Goal: Task Accomplishment & Management: Manage account settings

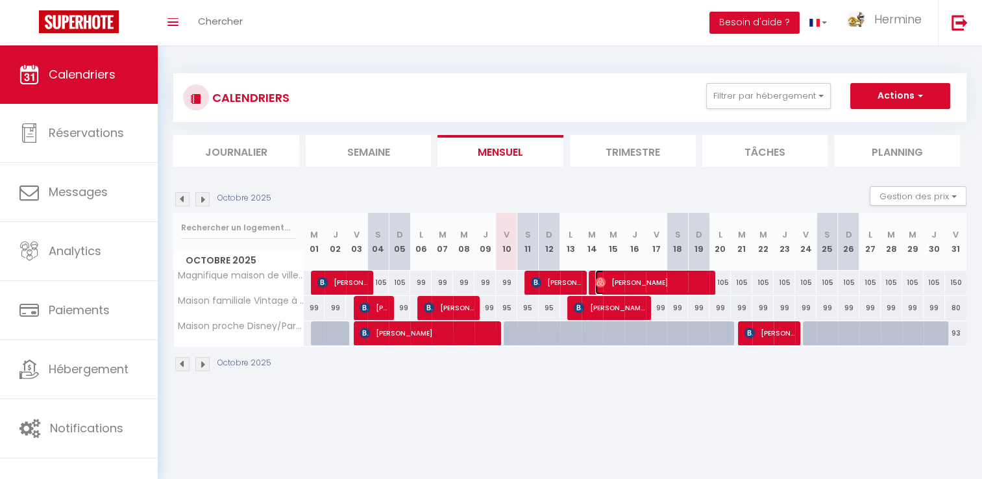
click at [638, 279] on span "[PERSON_NAME]" at bounding box center [652, 282] width 114 height 25
select select "OK"
select select "0"
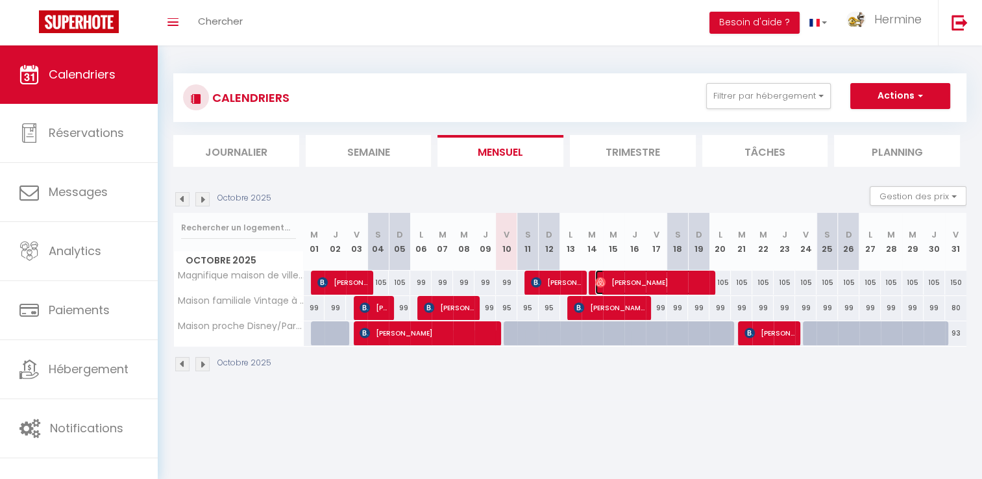
select select "1"
select select
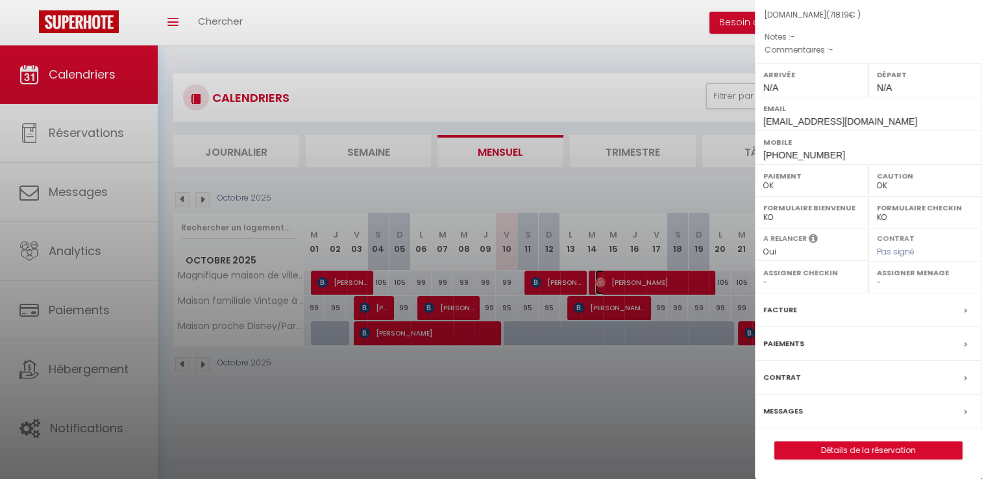
scroll to position [157, 0]
click at [792, 416] on label "Messages" at bounding box center [783, 411] width 40 height 14
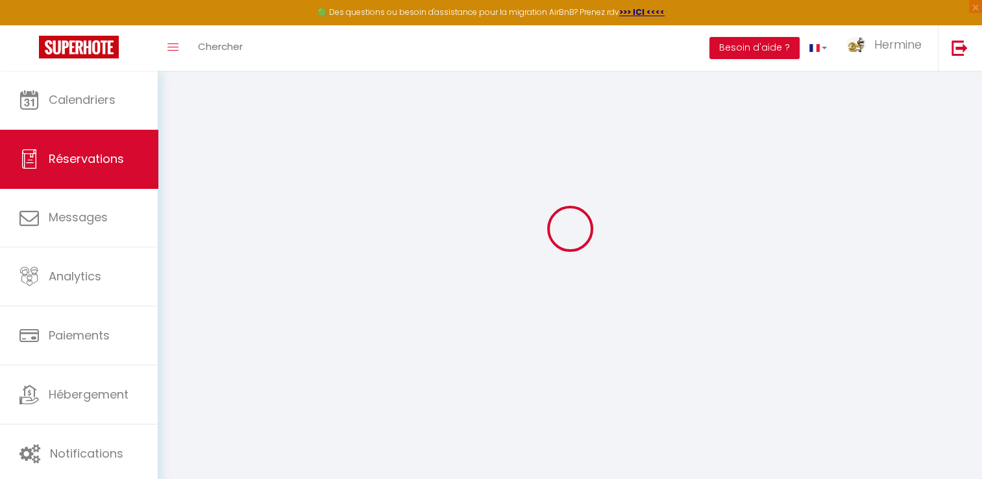
scroll to position [40, 0]
select select
checkbox input "false"
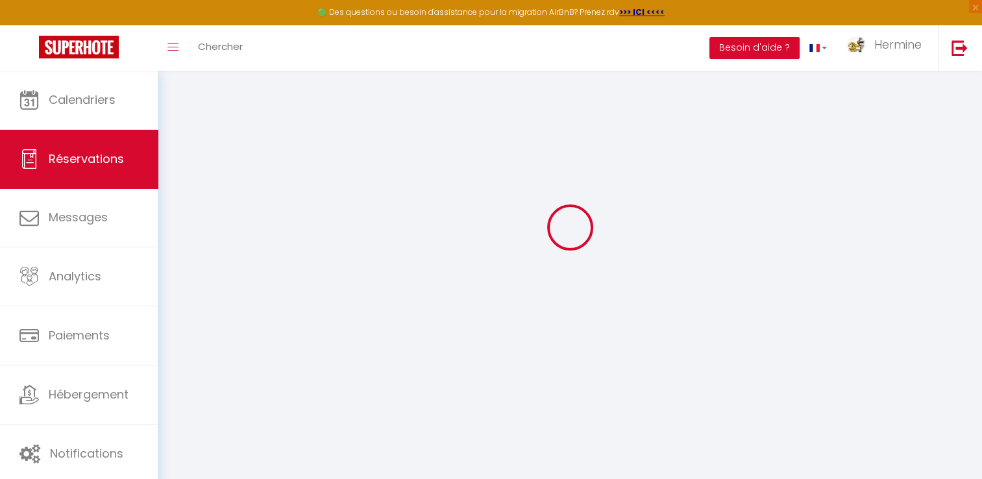
select select
checkbox input "false"
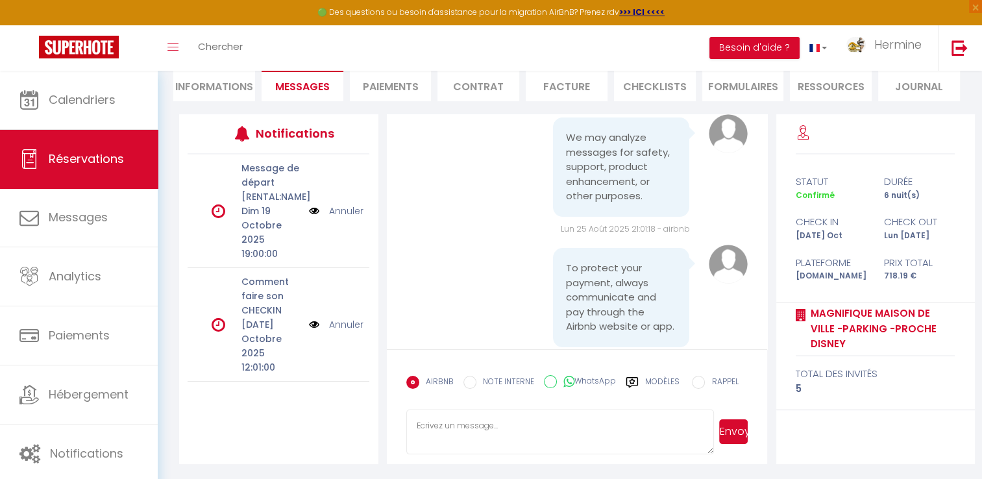
scroll to position [60, 0]
click at [843, 59] on link "Hermine" at bounding box center [886, 47] width 101 height 45
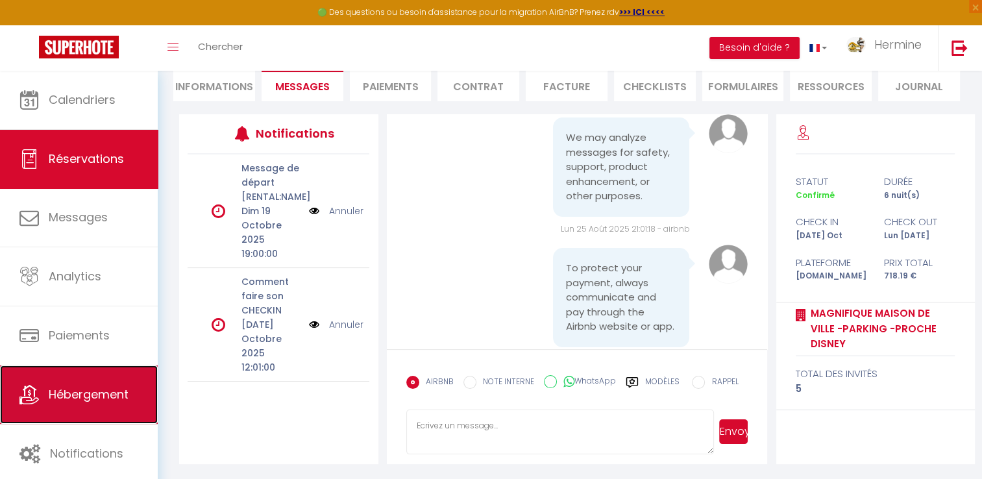
click at [77, 391] on span "Hébergement" at bounding box center [89, 394] width 80 height 16
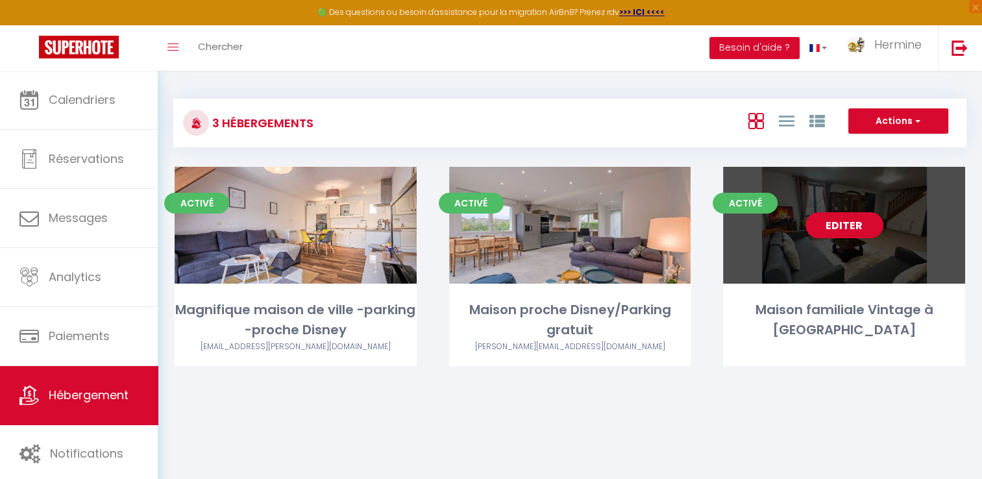
click at [831, 224] on link "Editer" at bounding box center [844, 225] width 78 height 26
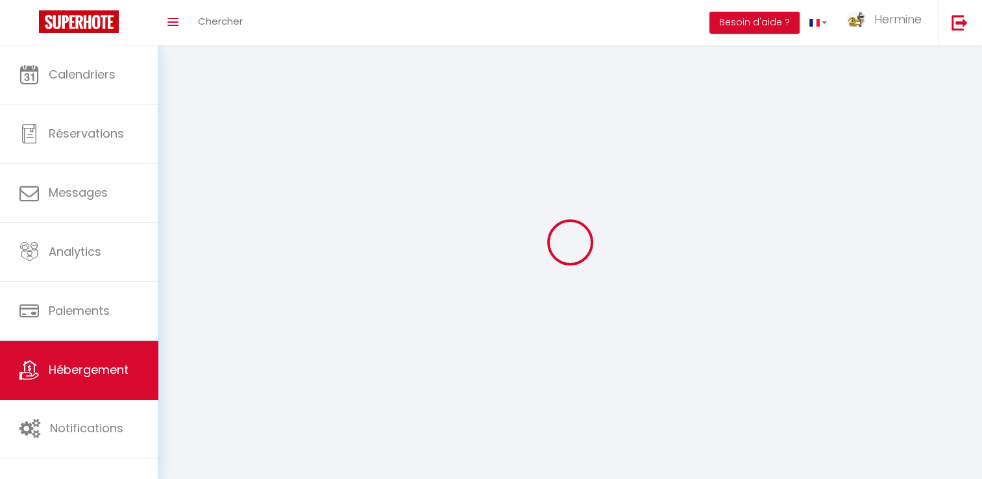
select select "1"
select select
select select "28"
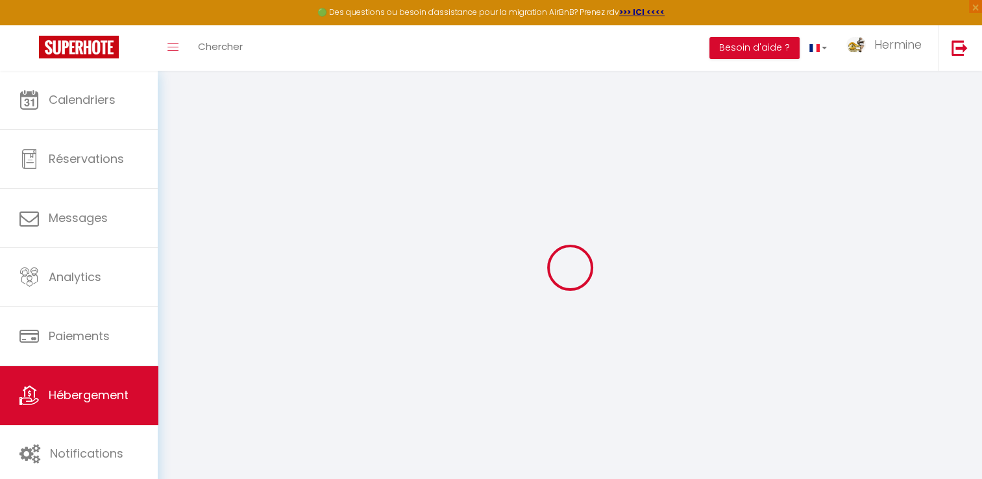
select select
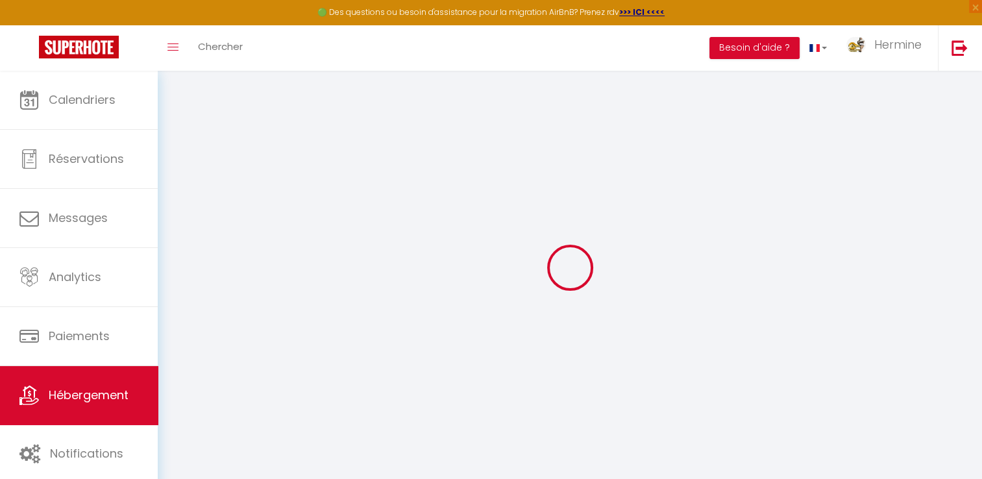
select select
checkbox input "false"
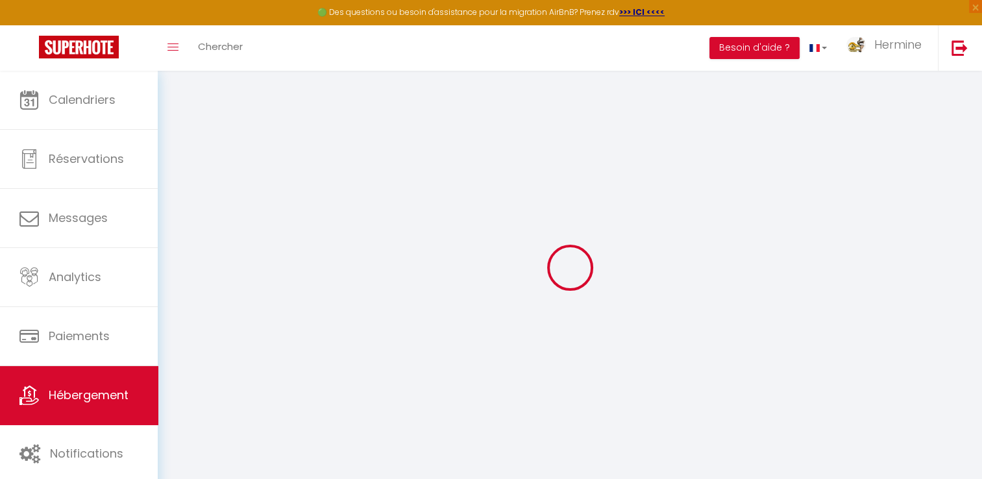
select select
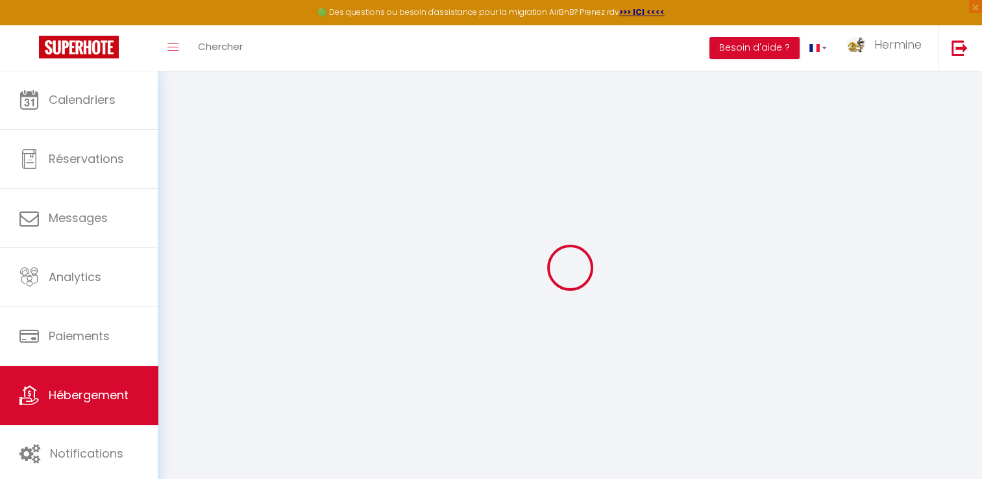
select select
checkbox input "false"
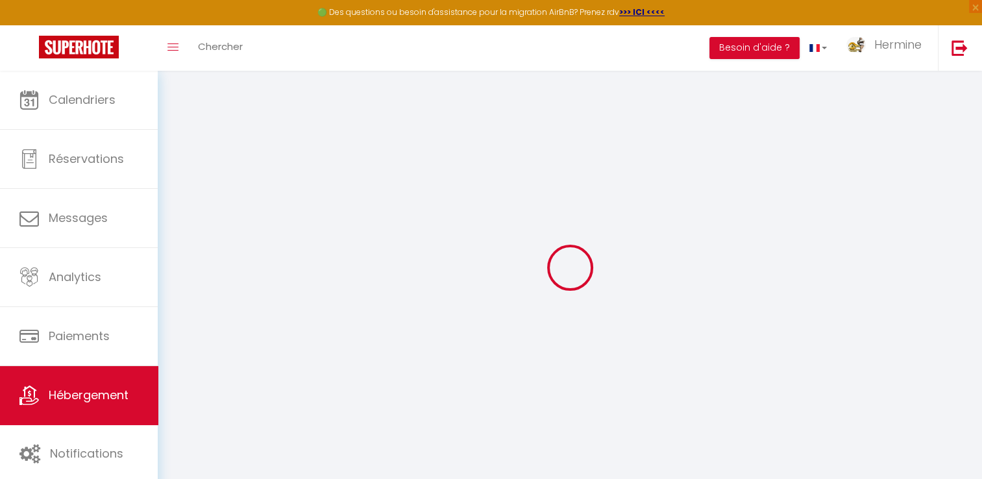
checkbox input "false"
select select
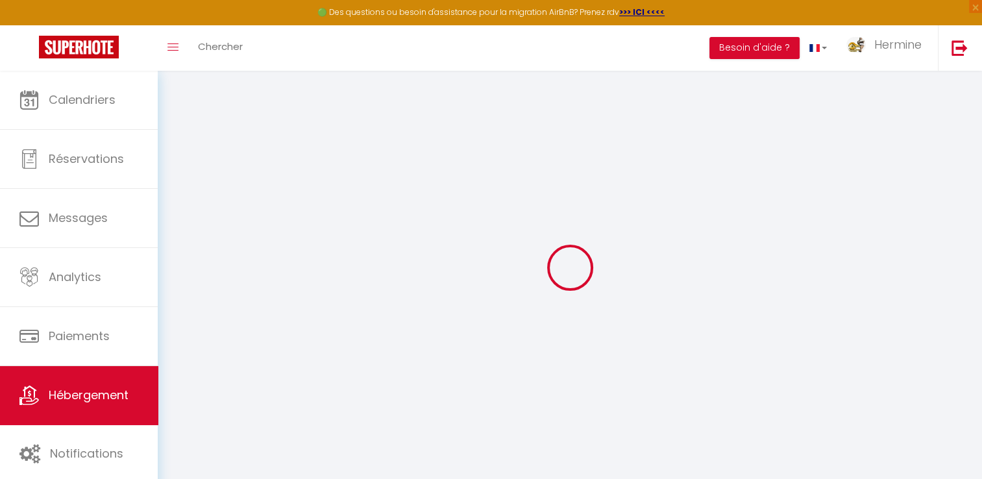
select select
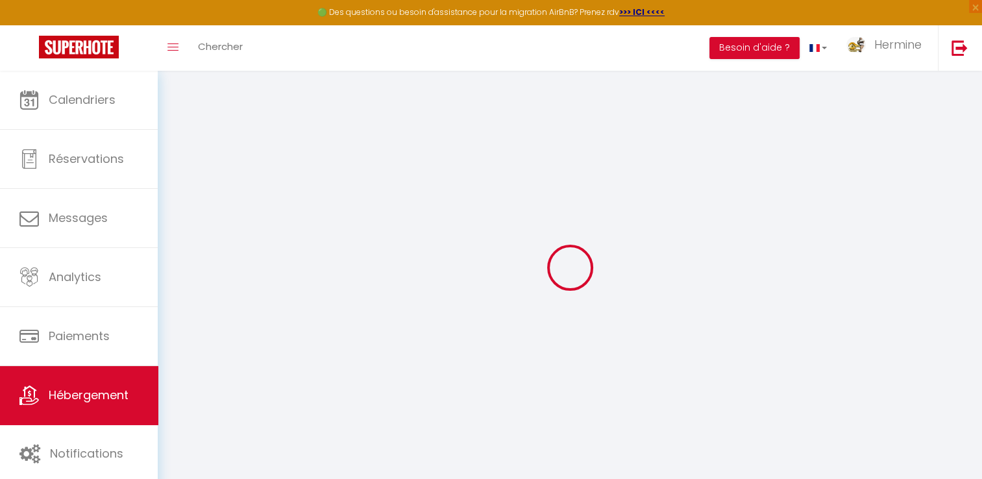
checkbox input "false"
select select
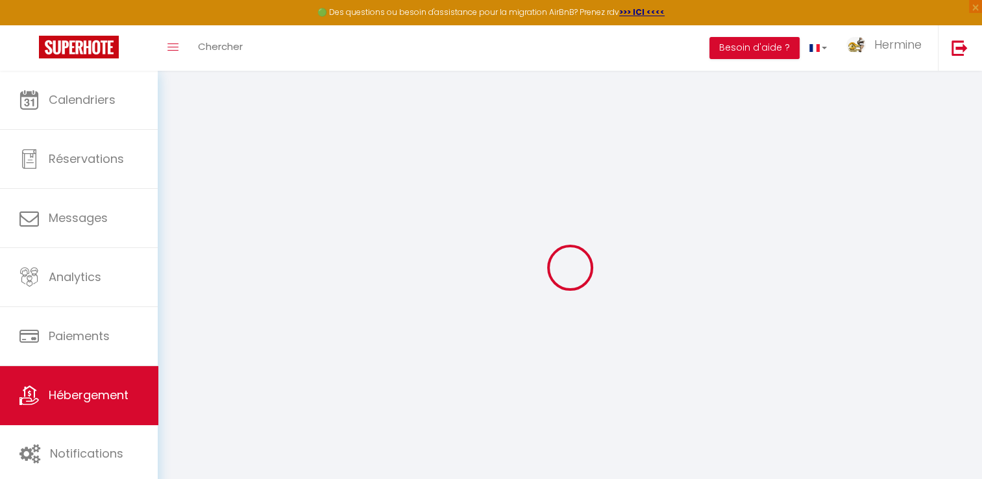
select select
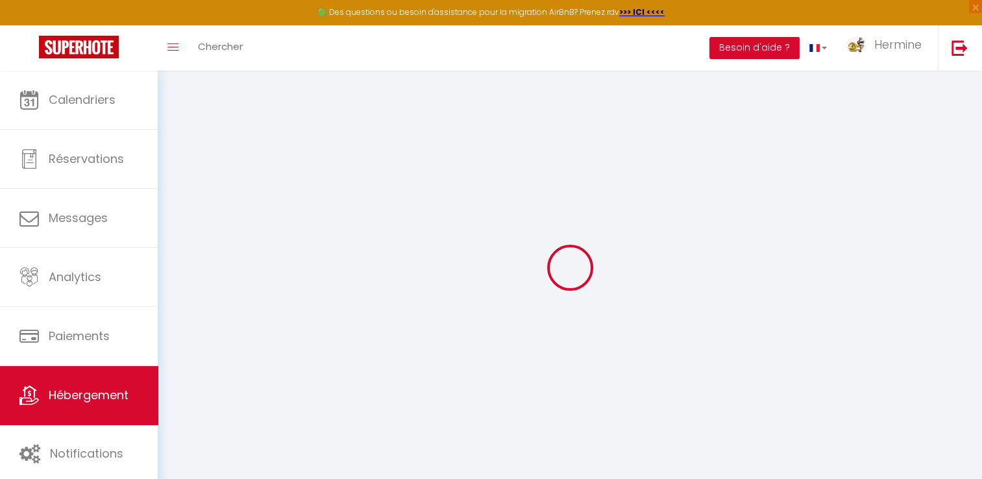
select select
checkbox input "false"
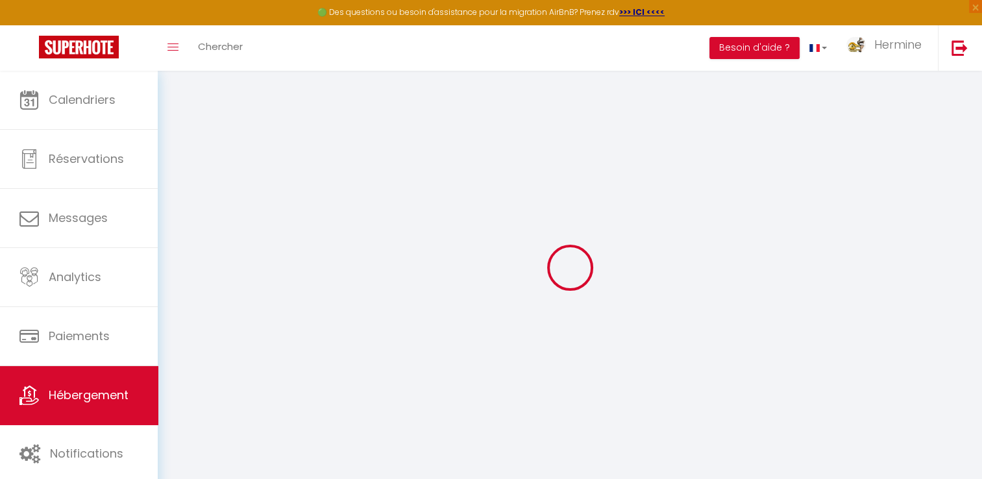
checkbox input "false"
select select
type input "Maison familiale Vintage à [GEOGRAPHIC_DATA]"
type input "[PERSON_NAME]"
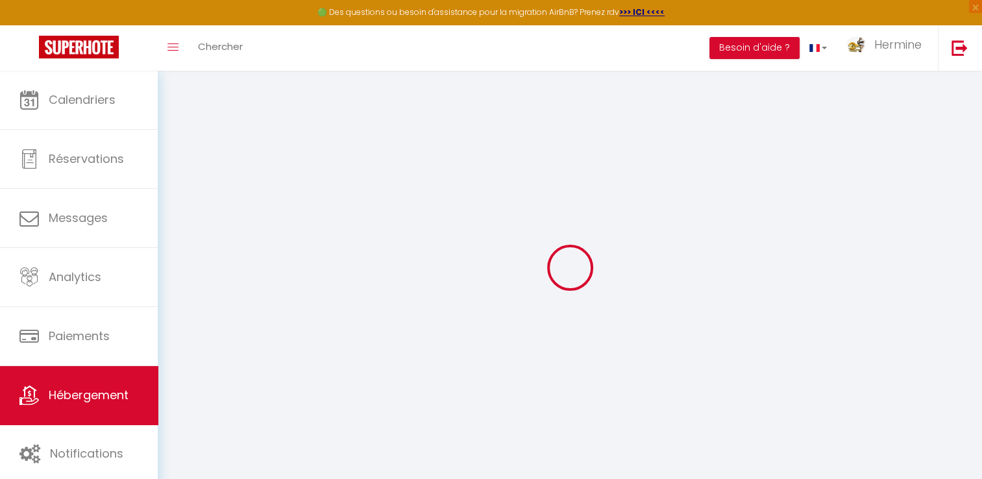
type input "[PERSON_NAME]"
type input "[STREET_ADDRESS]"
type input "77100"
type input "M"
select select "houses"
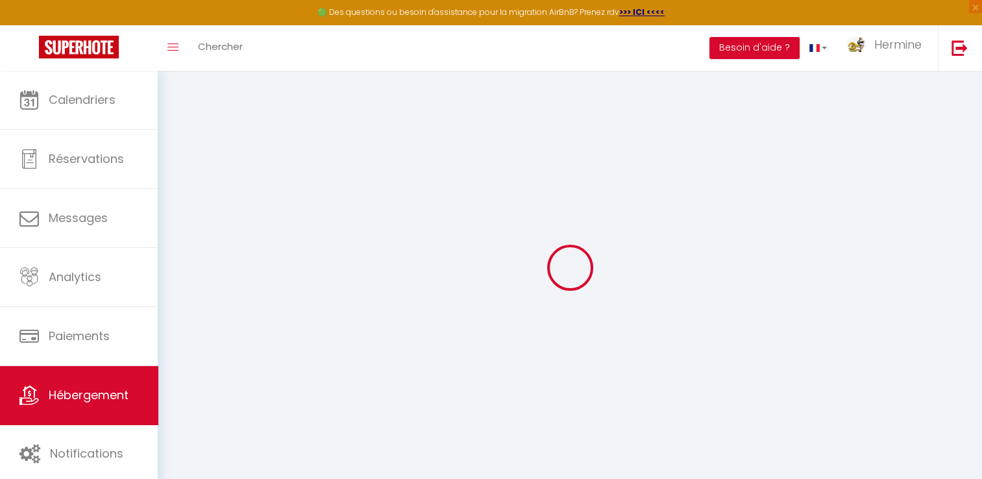
select select "6"
select select "2"
type input "90"
type input "65"
select select
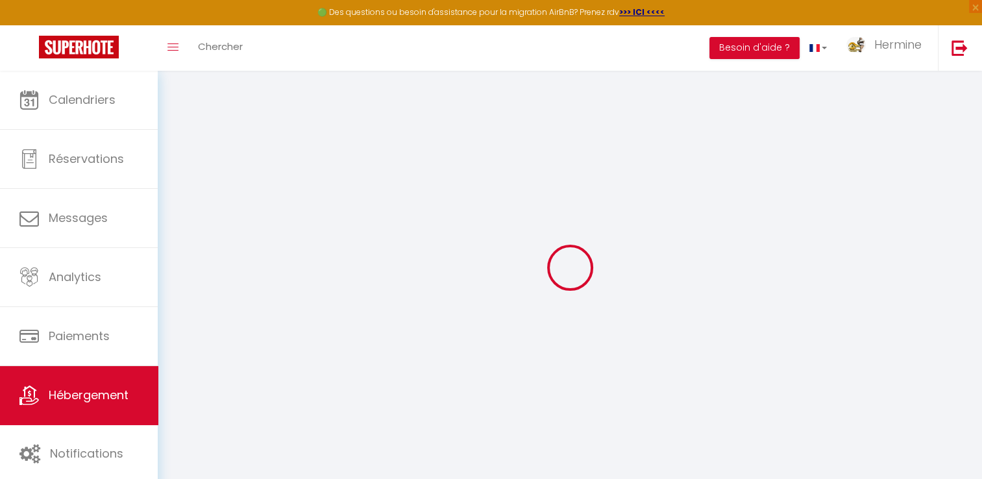
select select
type input "[STREET_ADDRESS]"
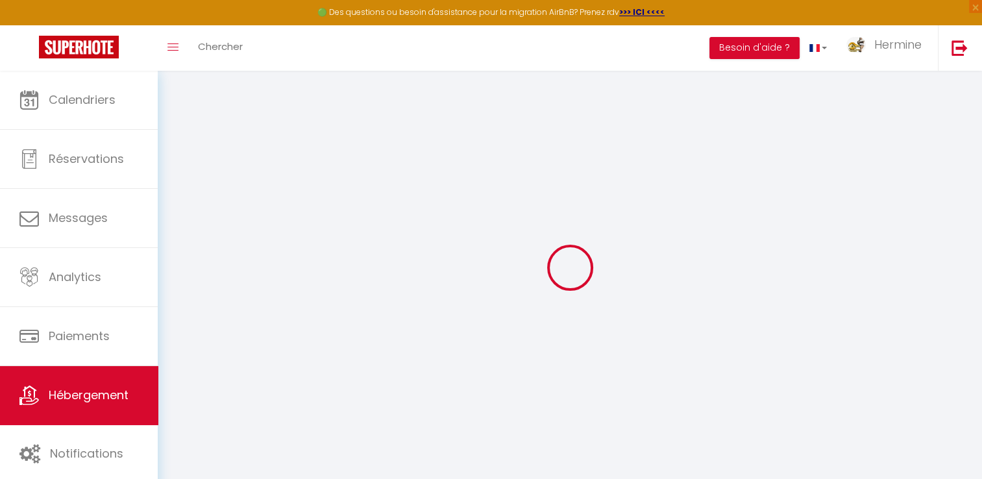
type input "77100"
type input "[PERSON_NAME]"
type input "[EMAIL_ADDRESS][DOMAIN_NAME]"
select select
checkbox input "false"
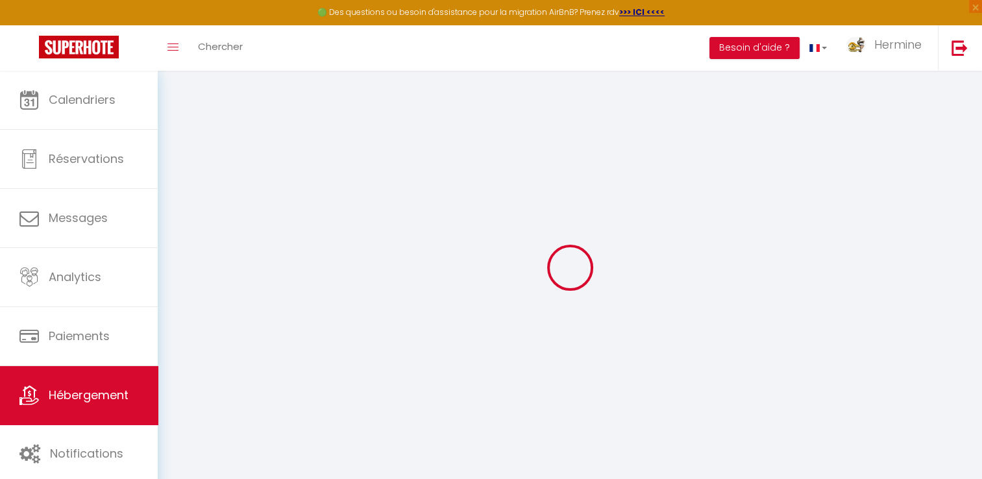
checkbox input "false"
type input "0"
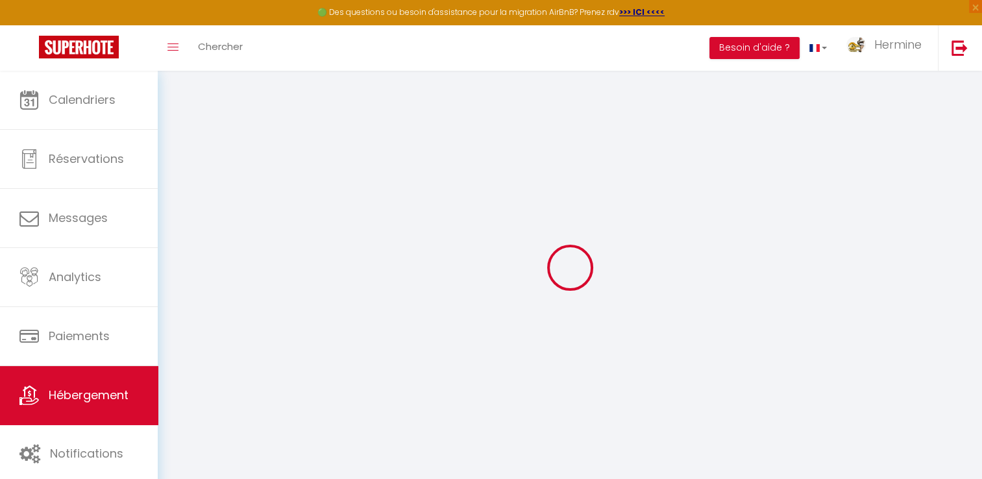
type input "0"
select select
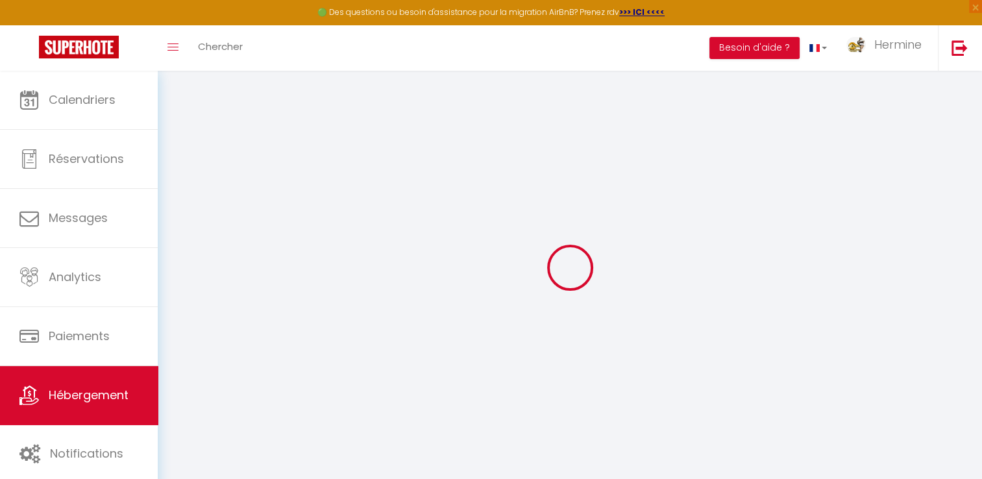
select select
checkbox input "false"
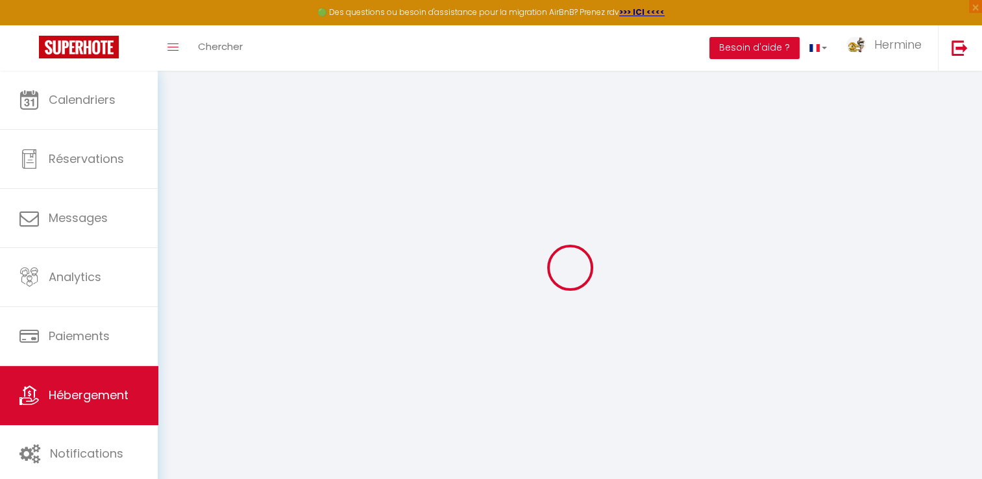
checkbox input "false"
select select
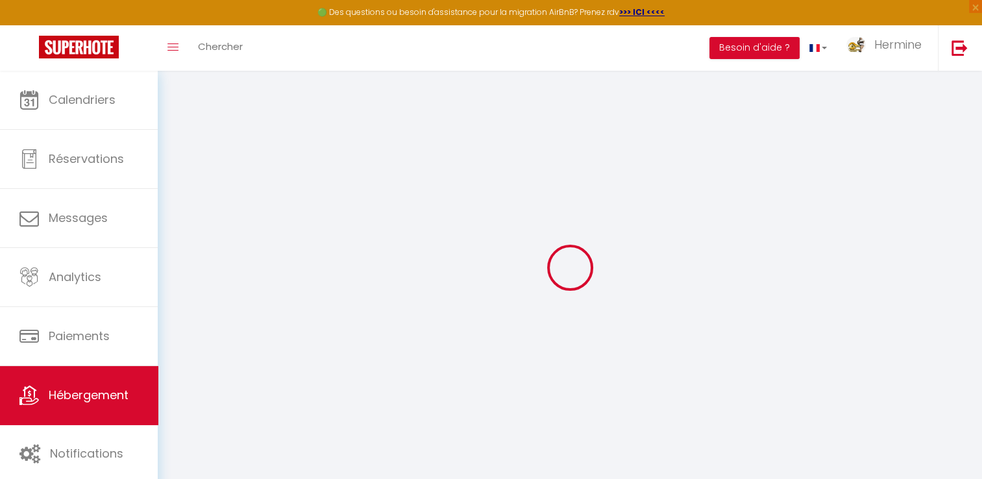
select select
checkbox input "false"
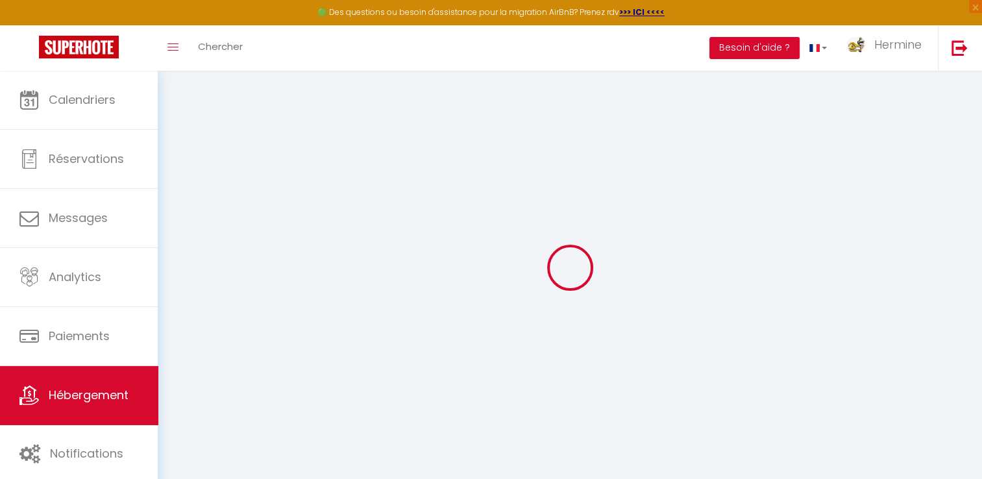
checkbox input "false"
select select
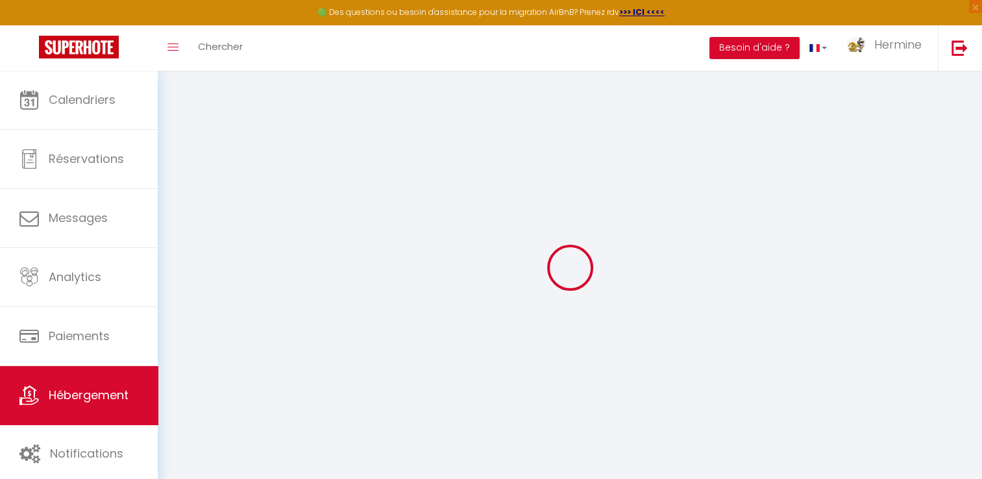
select select
checkbox input "false"
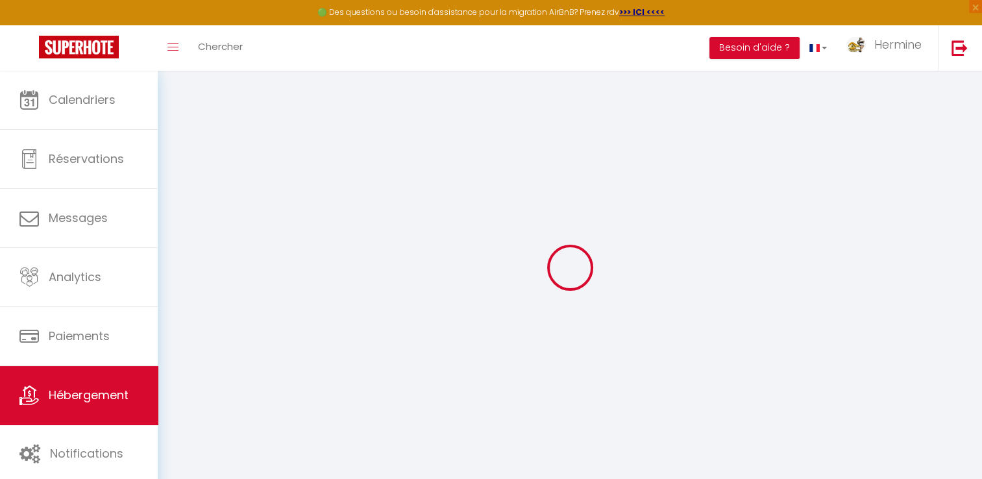
checkbox input "false"
select select
checkbox input "false"
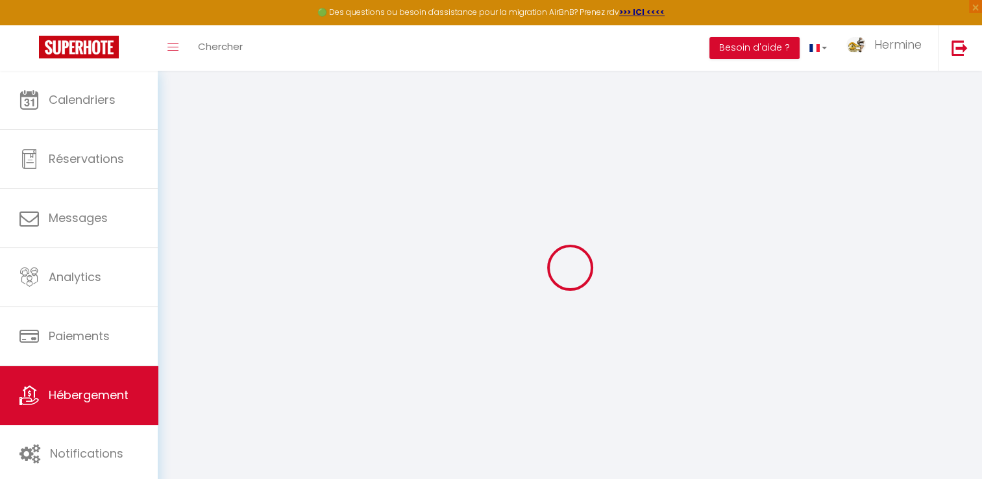
checkbox input "false"
select select "17:00"
select select "23:45"
select select "11:00"
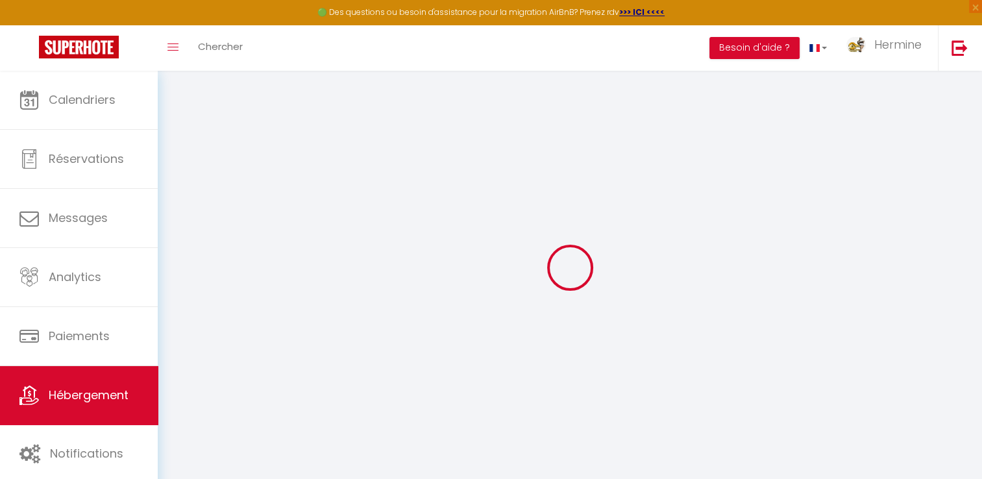
select select "30"
select select "120"
select select
checkbox input "false"
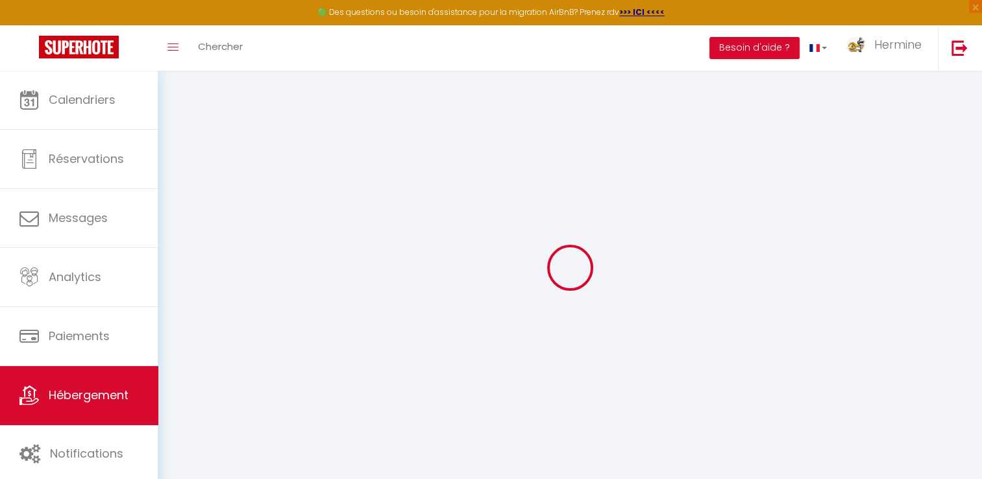
checkbox input "false"
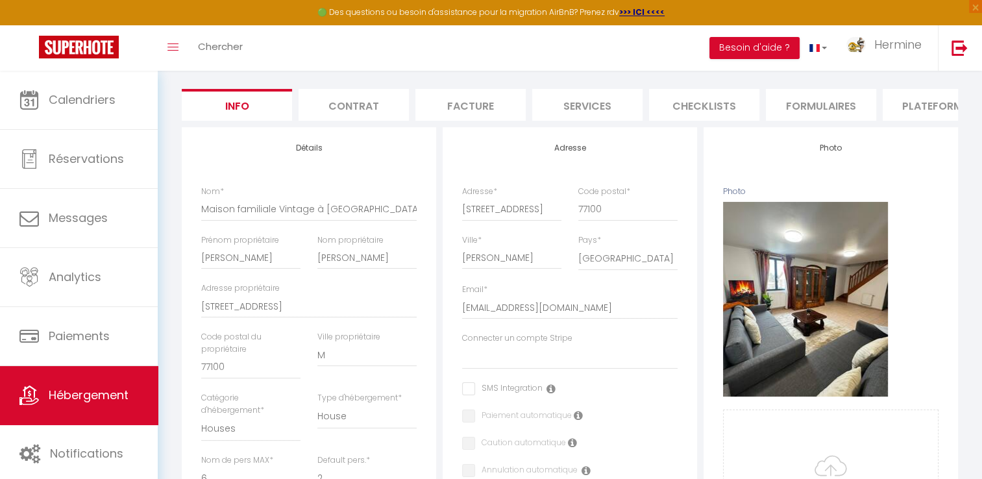
scroll to position [111, 0]
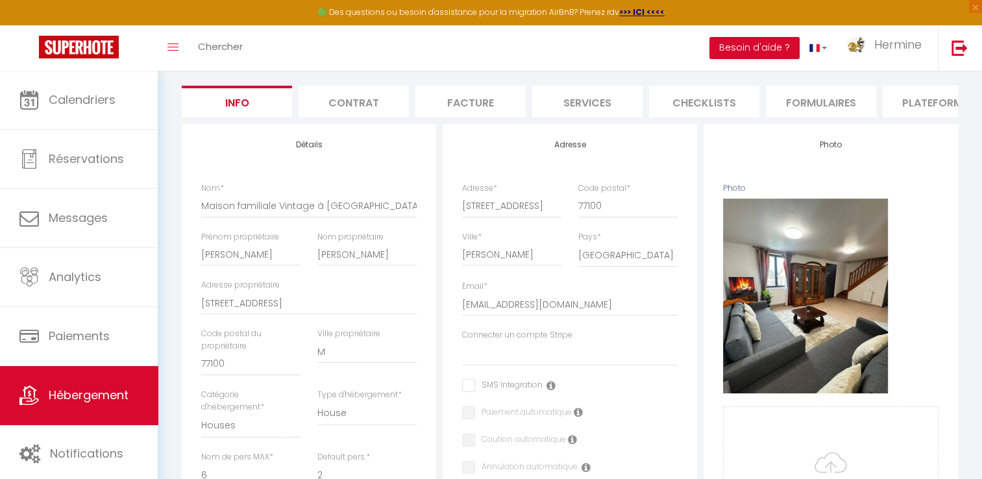
click at [374, 115] on li "Contrat" at bounding box center [353, 102] width 110 height 32
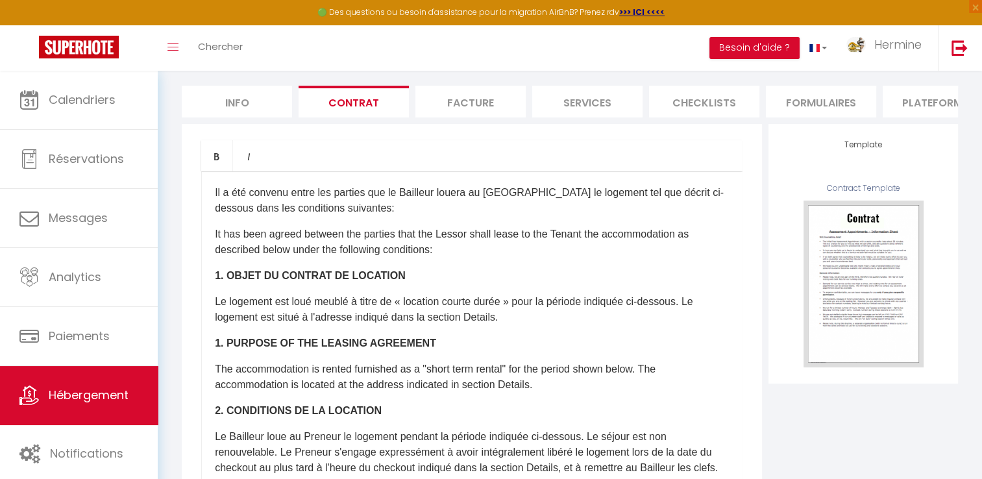
click at [496, 102] on li "Facture" at bounding box center [470, 102] width 110 height 32
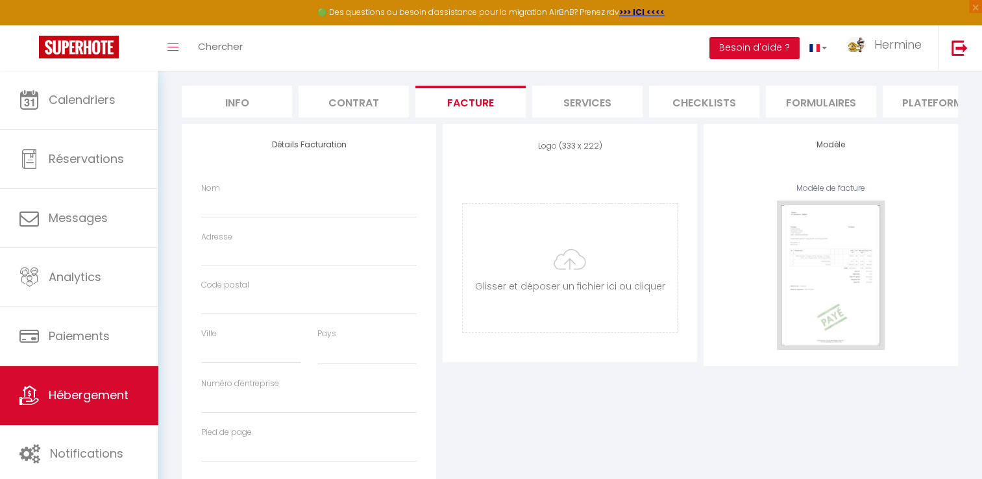
select select
click at [594, 100] on li "Services" at bounding box center [587, 102] width 110 height 32
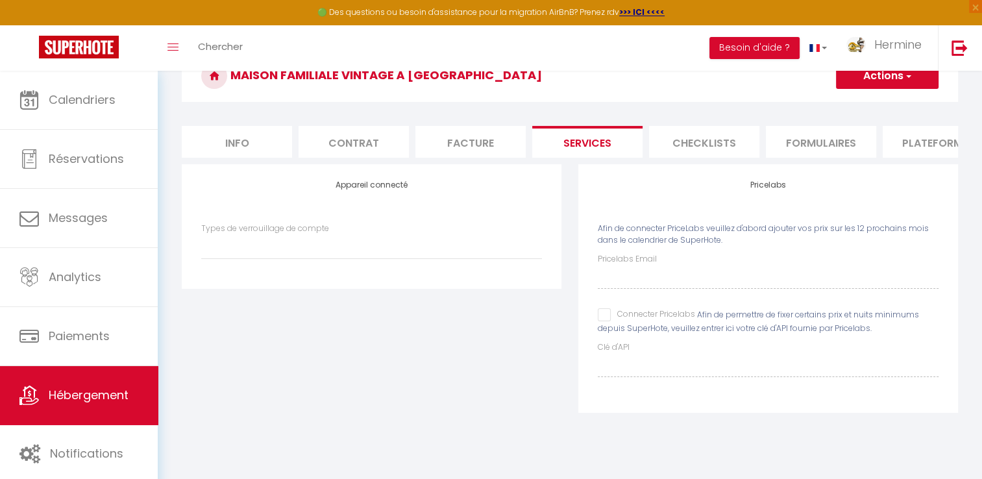
scroll to position [70, 0]
select select
click at [701, 148] on li "Checklists" at bounding box center [704, 143] width 110 height 32
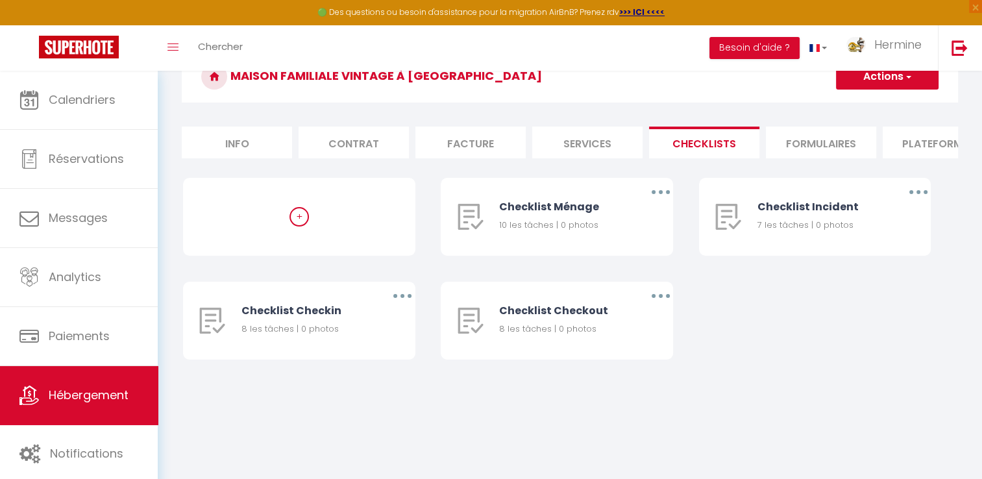
click at [786, 147] on li "Formulaires" at bounding box center [821, 143] width 110 height 32
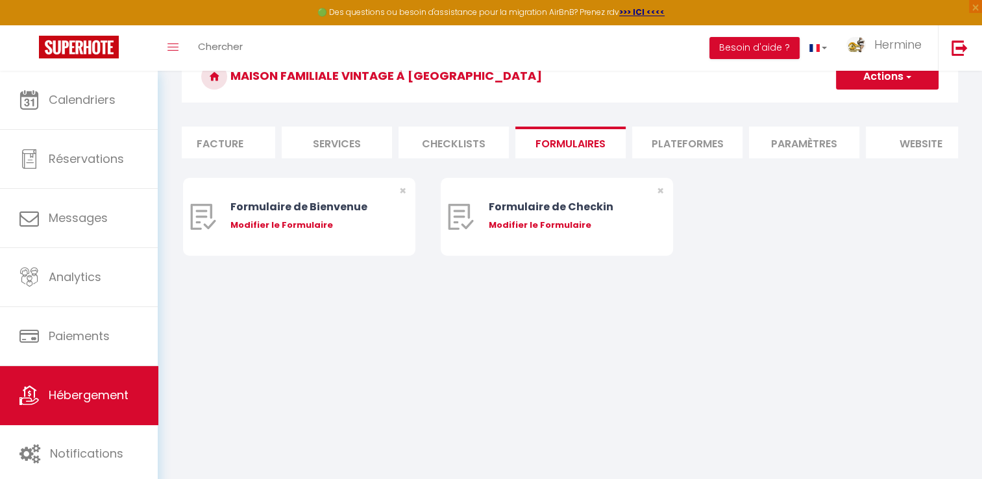
scroll to position [0, 288]
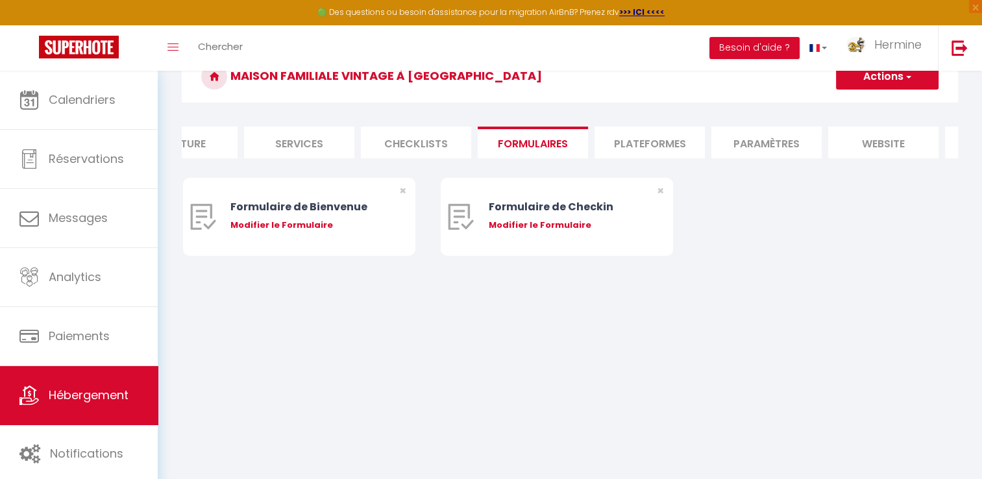
click at [697, 152] on li "Plateformes" at bounding box center [649, 143] width 110 height 32
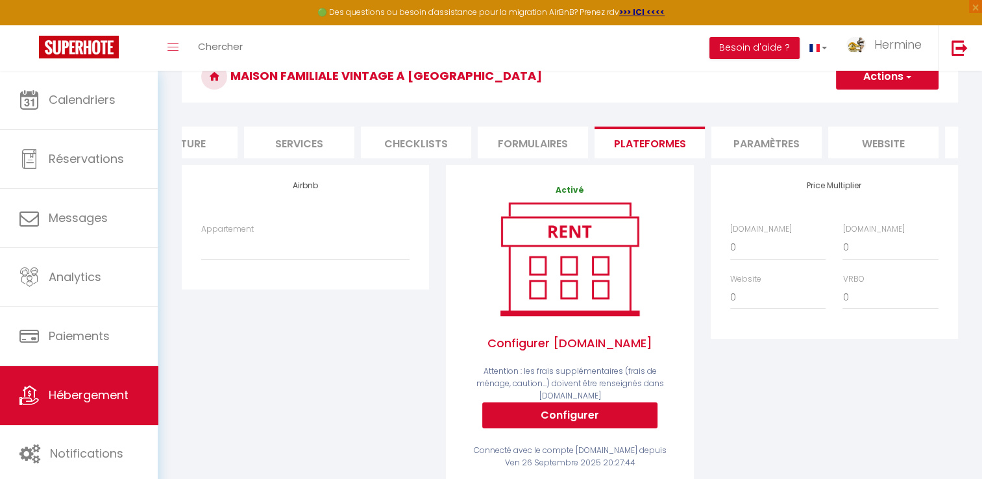
scroll to position [0, 392]
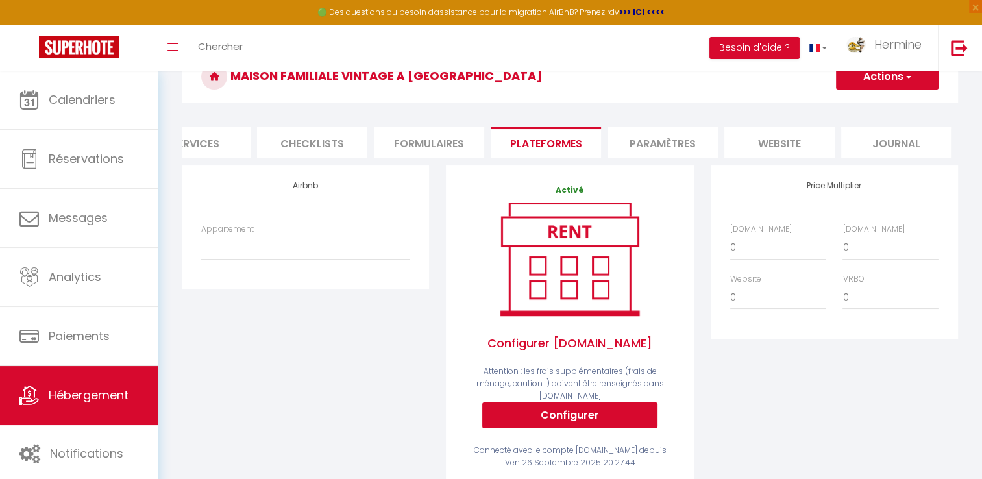
click at [639, 118] on form "Maison familiale Vintage à [GEOGRAPHIC_DATA] Actions Enregistrer Info Contrat F…" at bounding box center [570, 400] width 776 height 699
click at [640, 130] on li "Paramètres" at bounding box center [662, 143] width 110 height 32
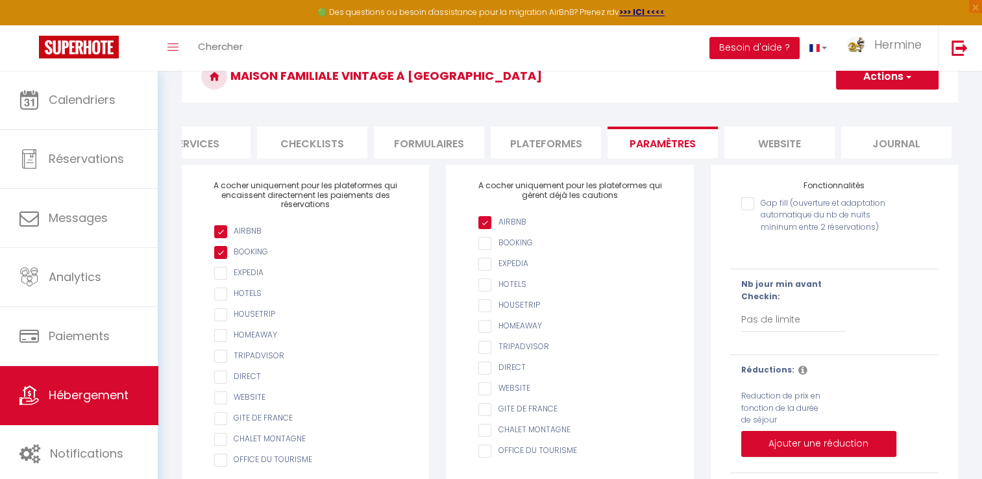
click at [786, 142] on li "website" at bounding box center [779, 143] width 110 height 32
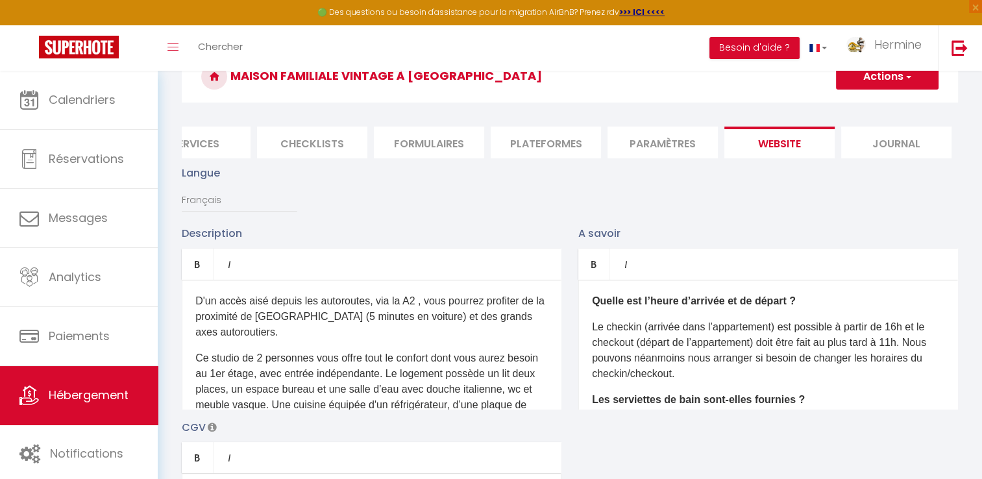
click at [683, 136] on li "Paramètres" at bounding box center [662, 143] width 110 height 32
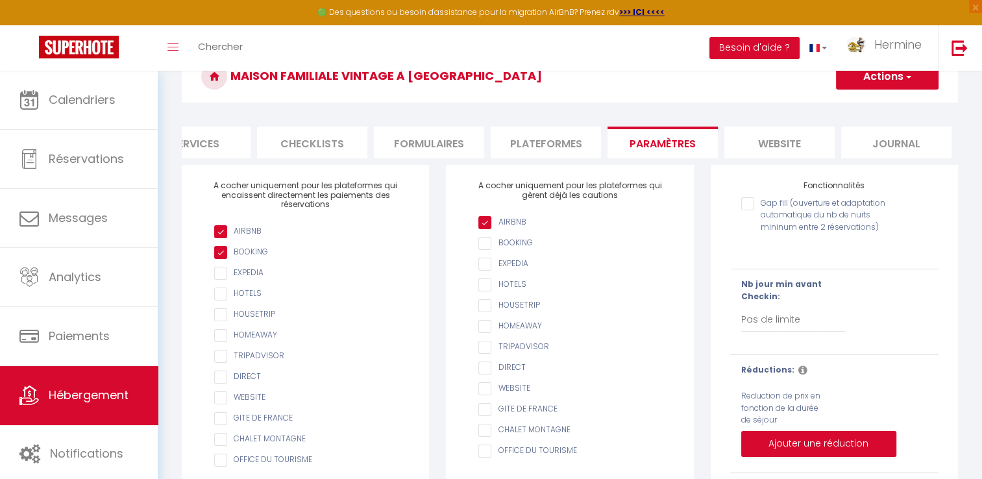
click at [521, 250] on input "AIRBNB" at bounding box center [575, 243] width 195 height 13
checkbox input "true"
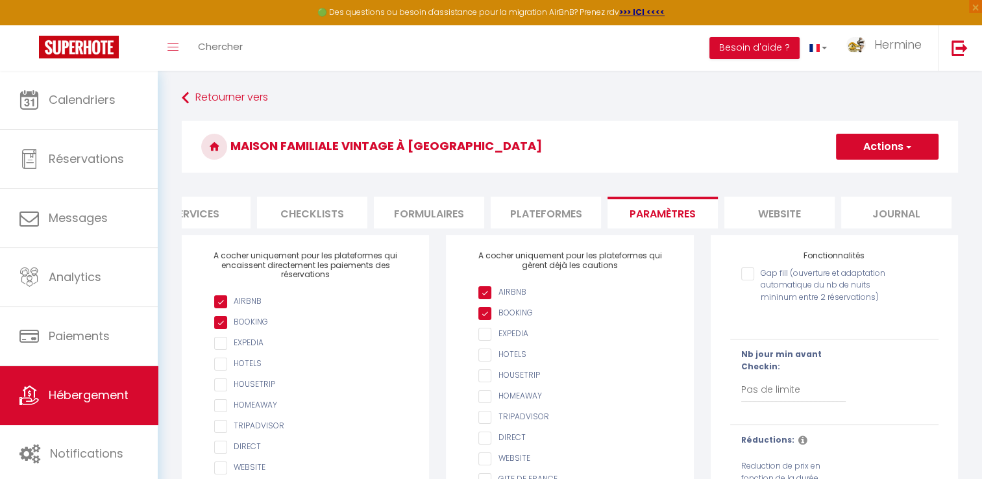
click at [890, 206] on li "Journal" at bounding box center [896, 213] width 110 height 32
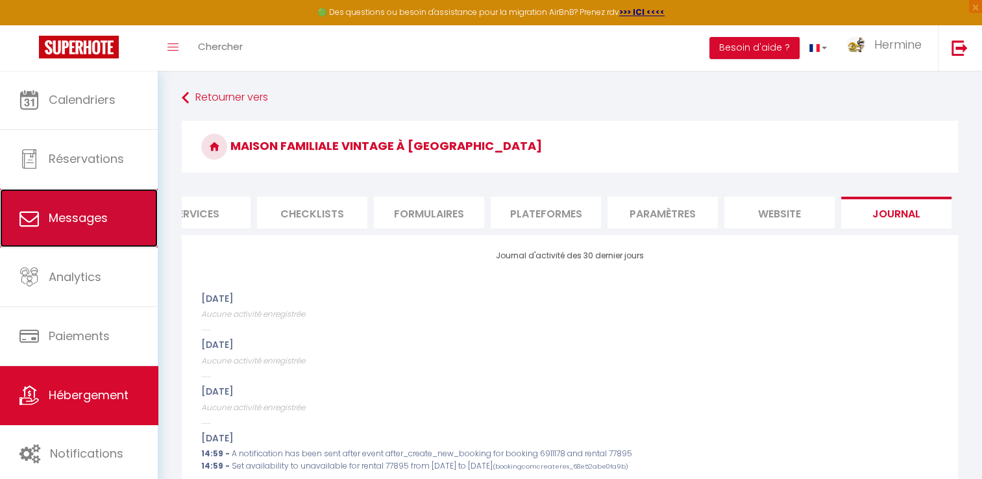
click at [113, 209] on link "Messages" at bounding box center [79, 218] width 158 height 58
select select "message"
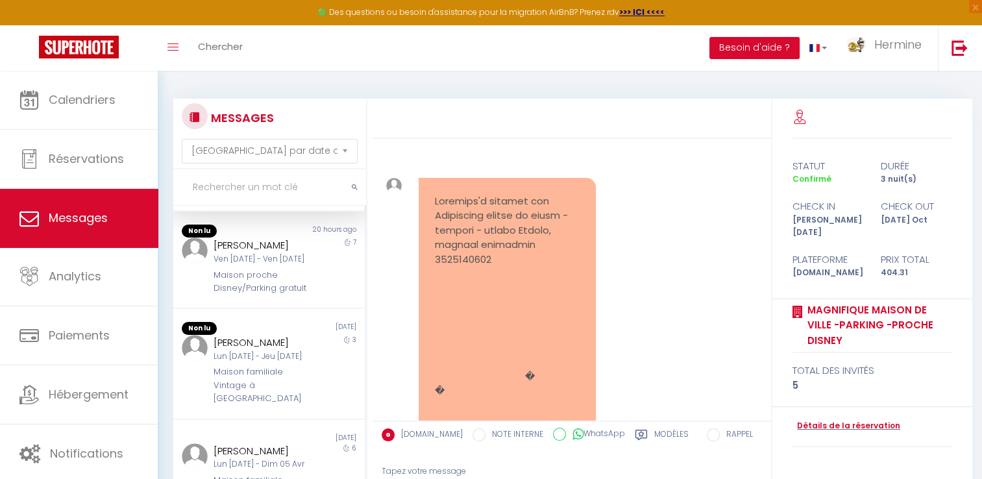
scroll to position [80, 0]
